Goal: Information Seeking & Learning: Learn about a topic

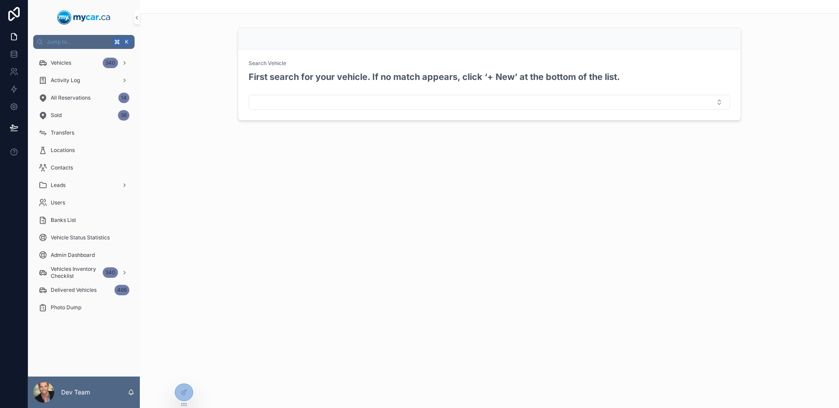
click at [395, 227] on div "Search Vehicle First search for your vehicle. If no match appears, click ‘+ New…" at bounding box center [490, 204] width 700 height 408
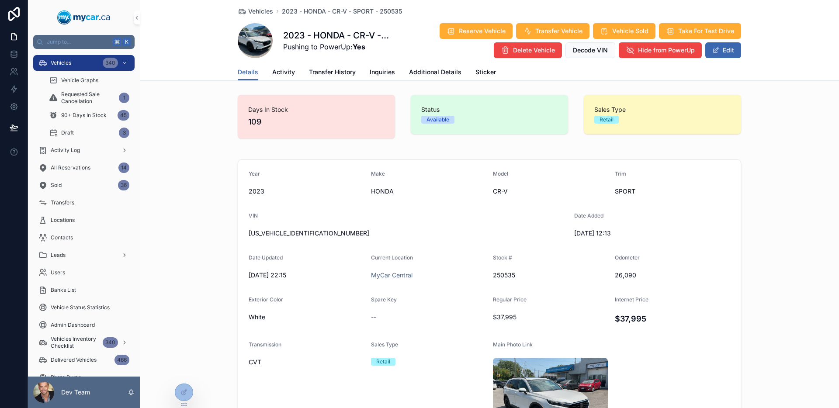
click at [208, 126] on div "Days In Stock 109 Status Available Sales Type Retail" at bounding box center [490, 116] width 700 height 51
click at [481, 72] on span "Sticker" at bounding box center [486, 72] width 21 height 9
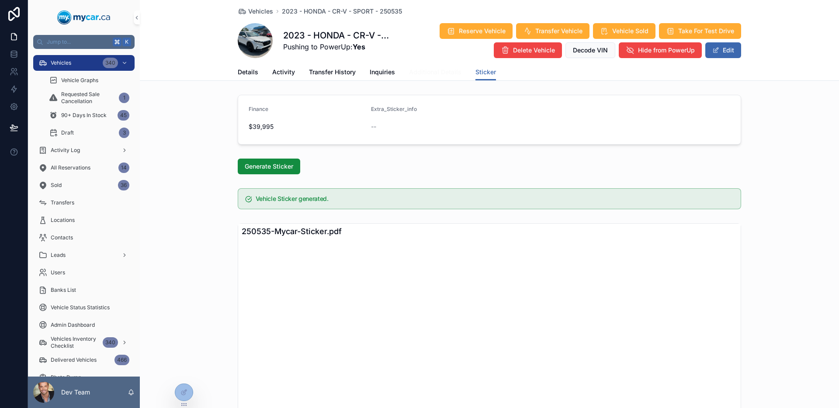
click at [444, 66] on link "Additional Details" at bounding box center [435, 72] width 52 height 17
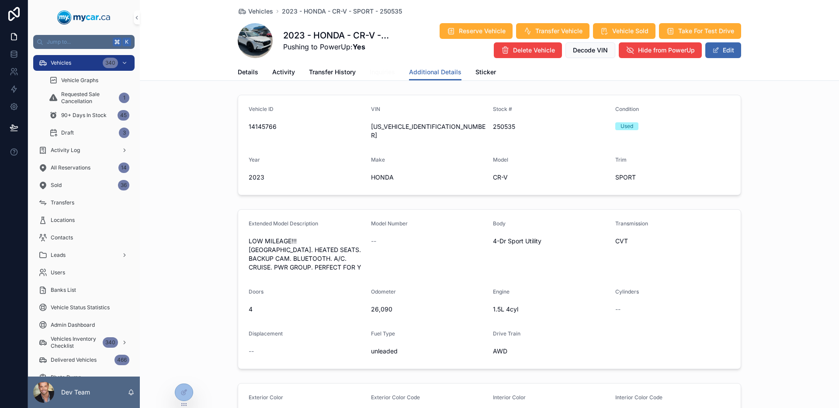
click at [376, 71] on span "Inquiries" at bounding box center [382, 72] width 25 height 9
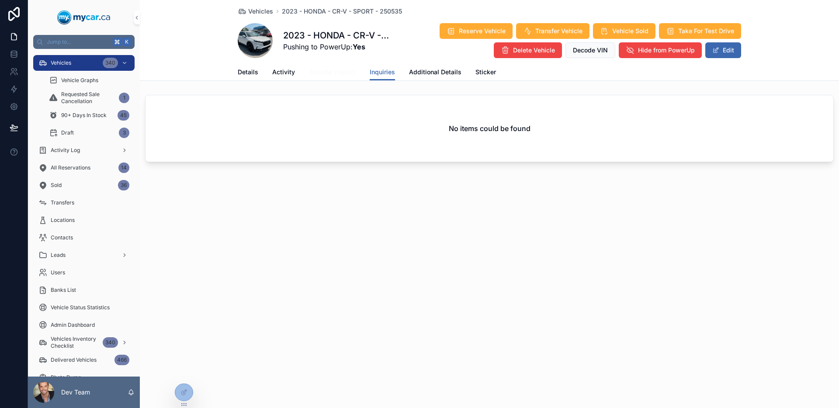
click at [344, 70] on span "Transfer History" at bounding box center [332, 72] width 47 height 9
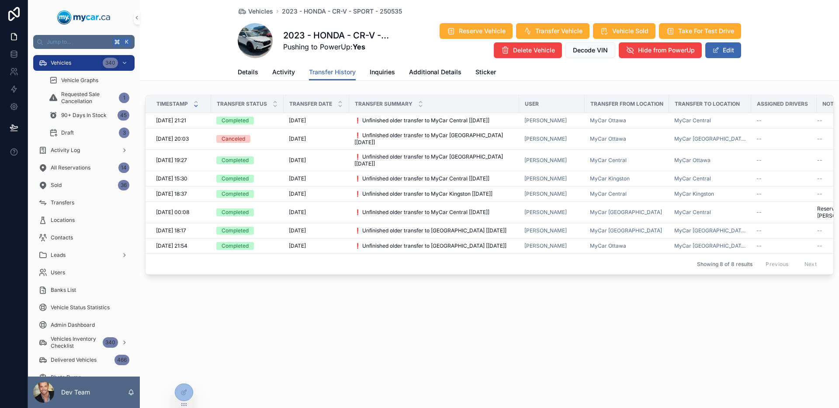
click at [297, 75] on div "Details Activity Transfer History Inquiries Additional Details Sticker" at bounding box center [490, 72] width 504 height 17
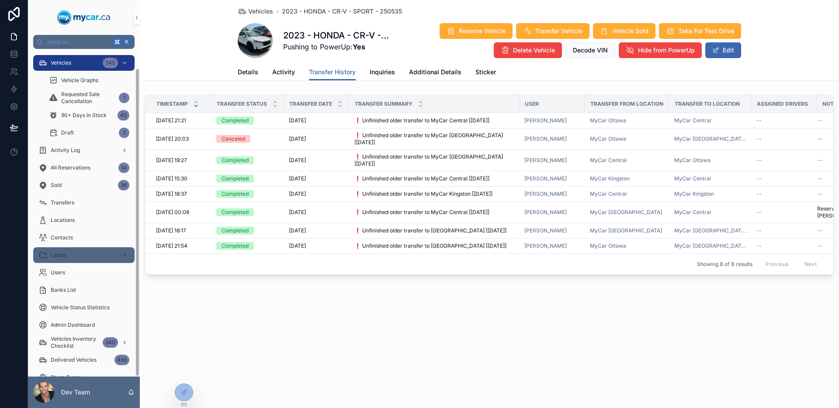
scroll to position [20, 0]
